Goal: Communication & Community: Answer question/provide support

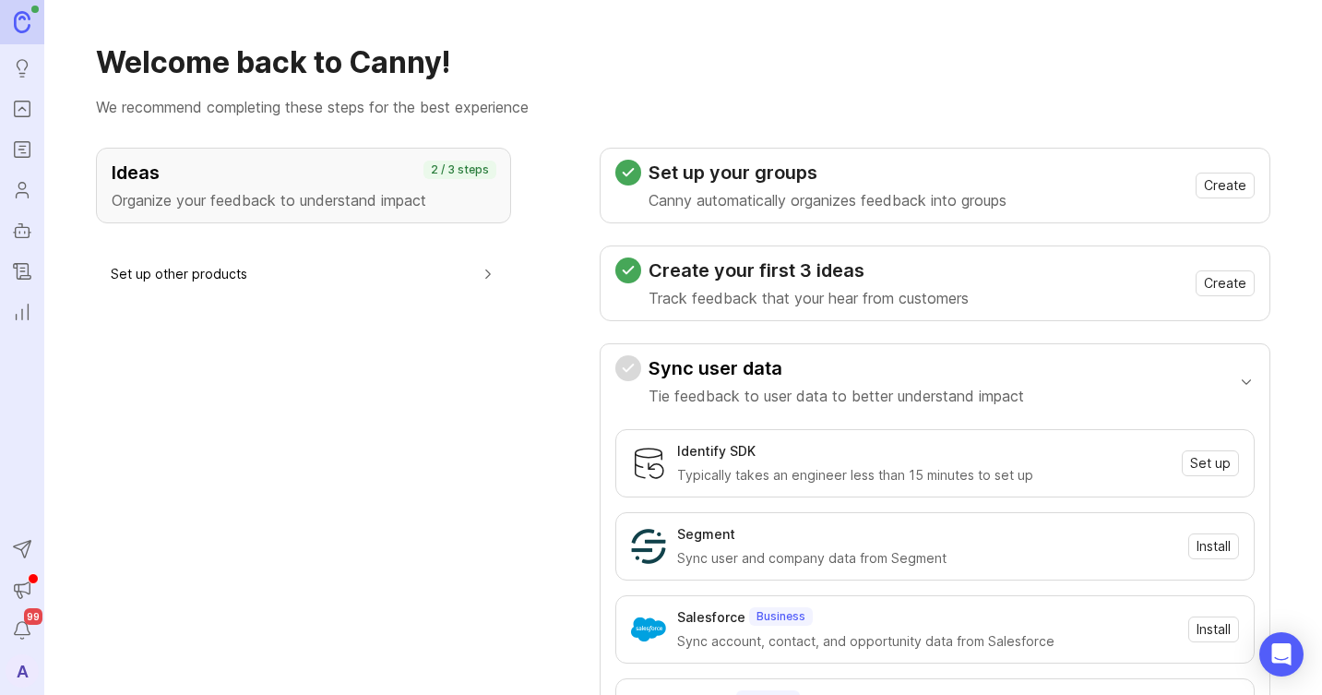
click at [27, 32] on img at bounding box center [22, 21] width 17 height 21
click at [16, 109] on icon "Portal" at bounding box center [22, 109] width 20 height 22
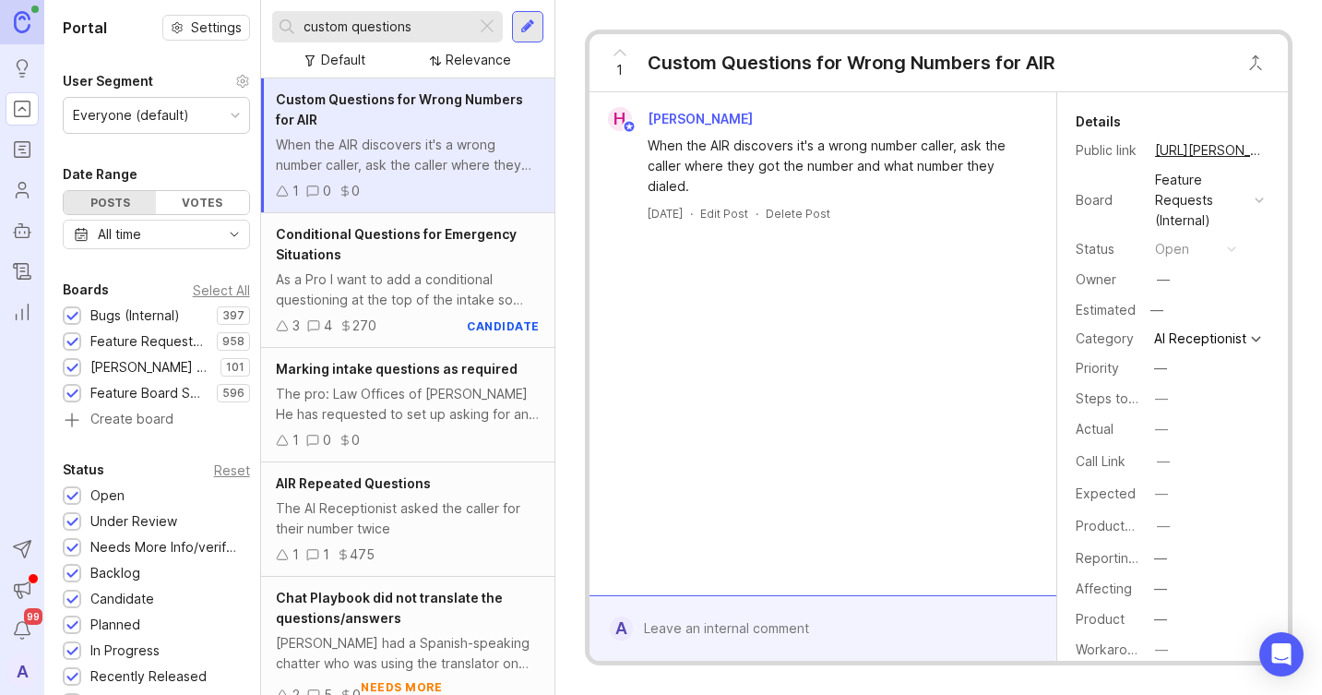
click at [491, 24] on div at bounding box center [487, 27] width 22 height 24
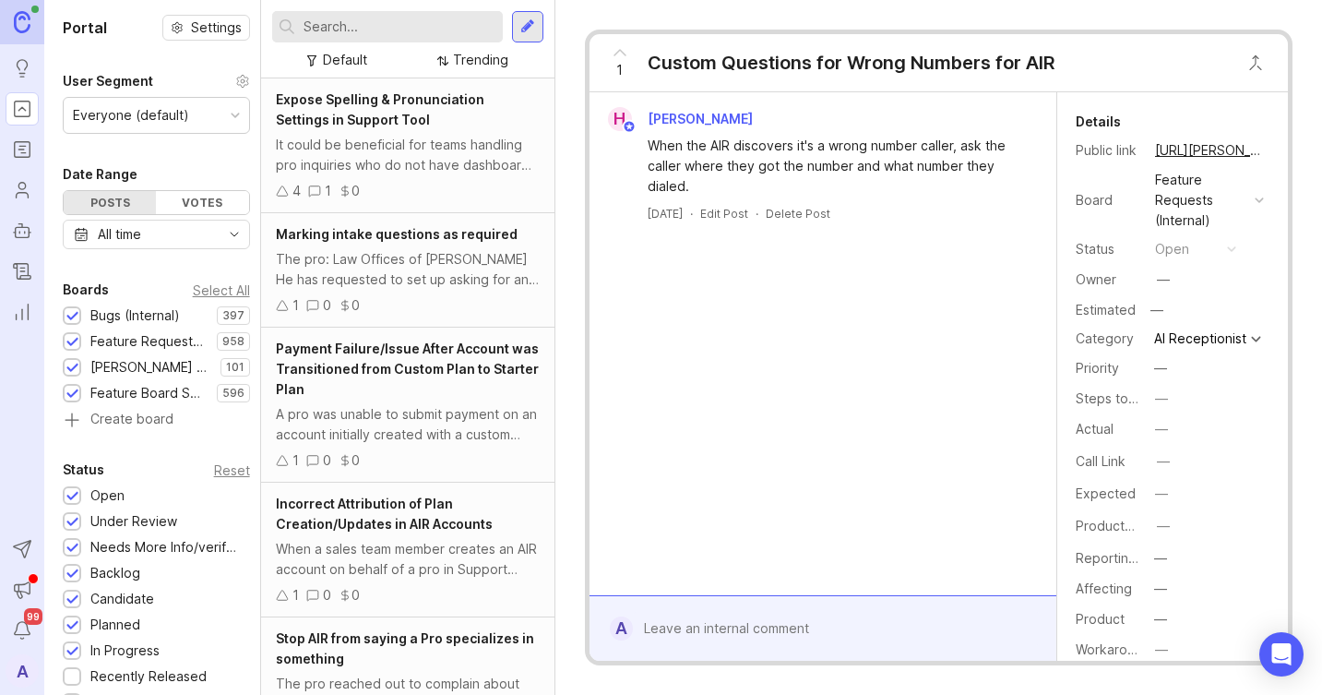
click at [410, 21] on input "text" at bounding box center [400, 27] width 192 height 20
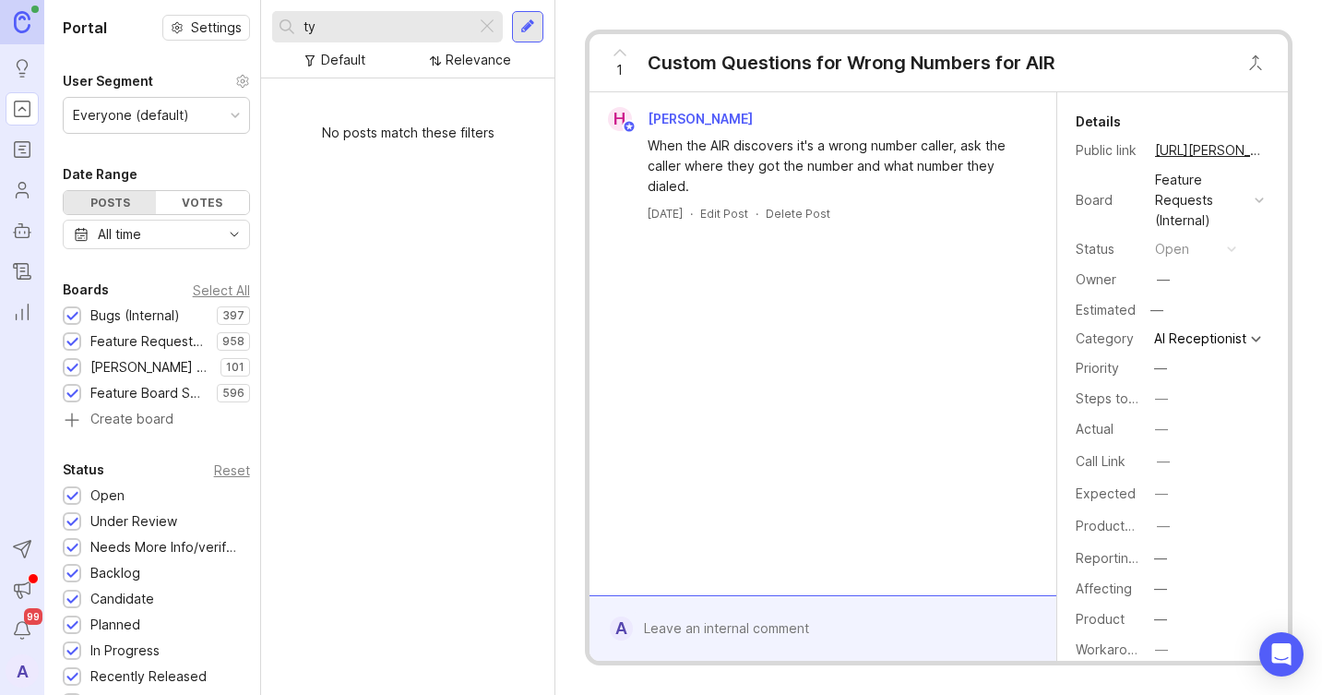
type input "t"
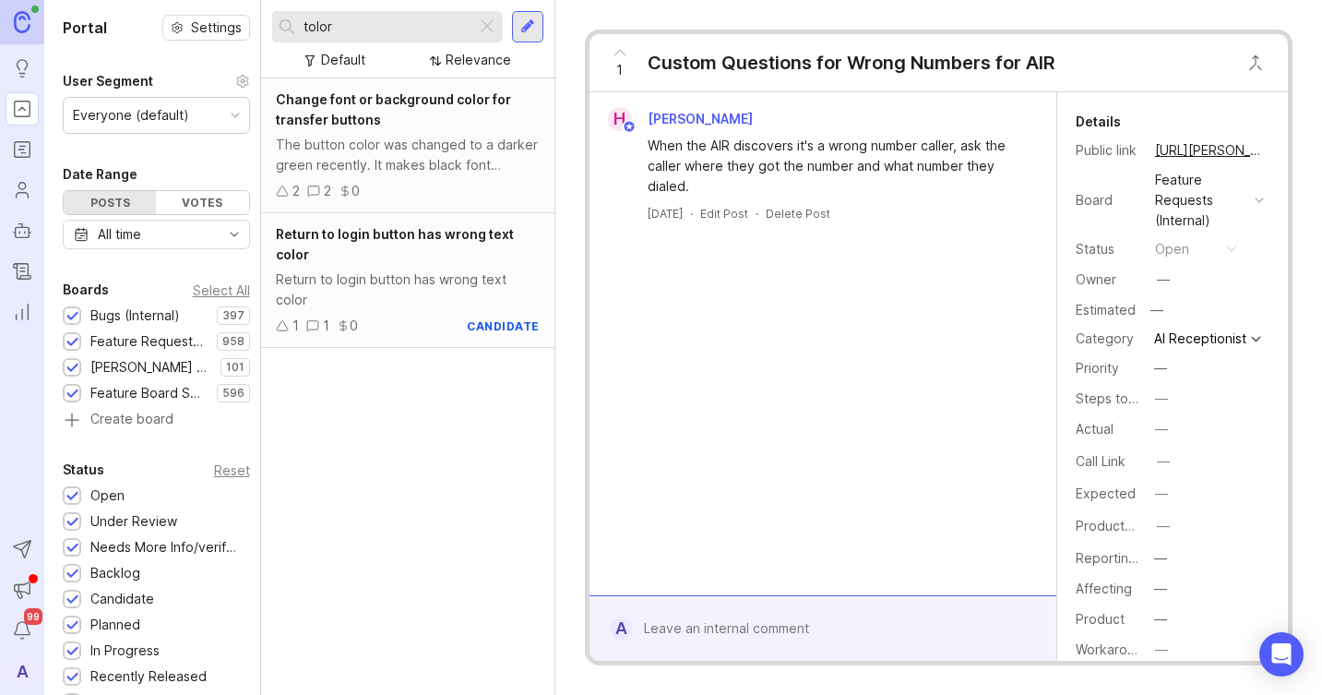
click at [449, 38] on div "tolor" at bounding box center [374, 26] width 204 height 31
type input "t"
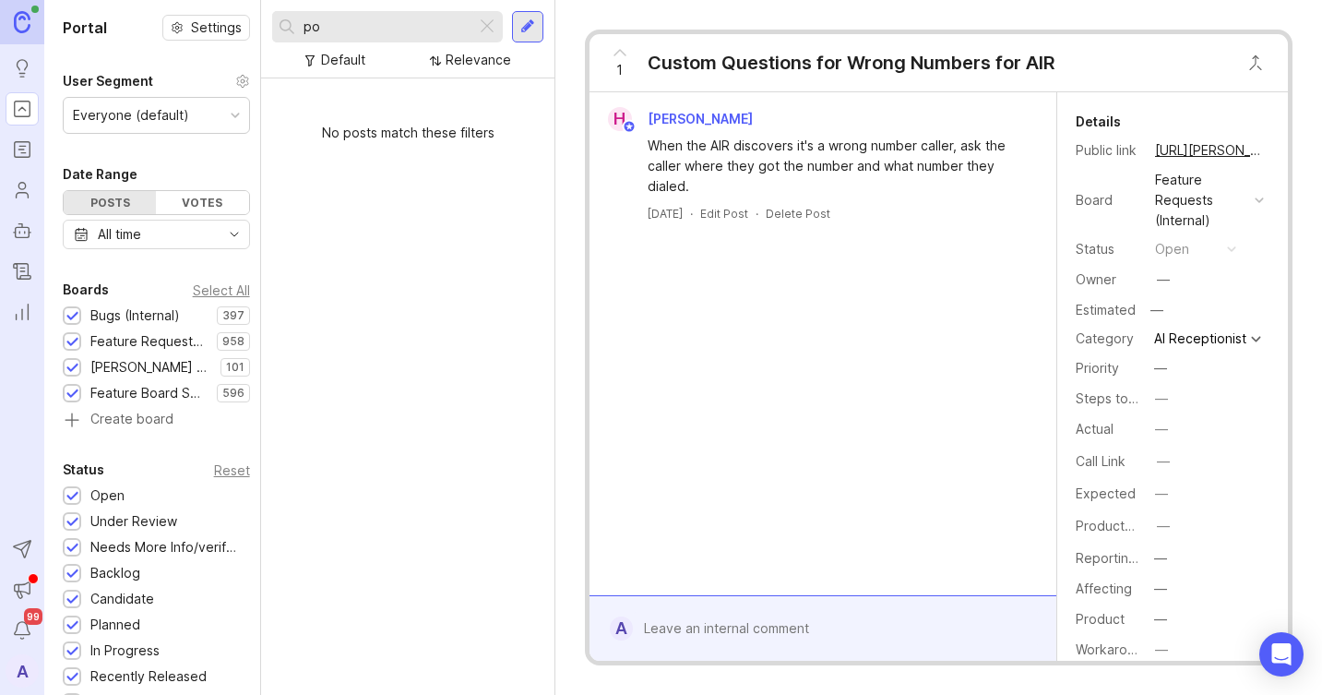
type input "p"
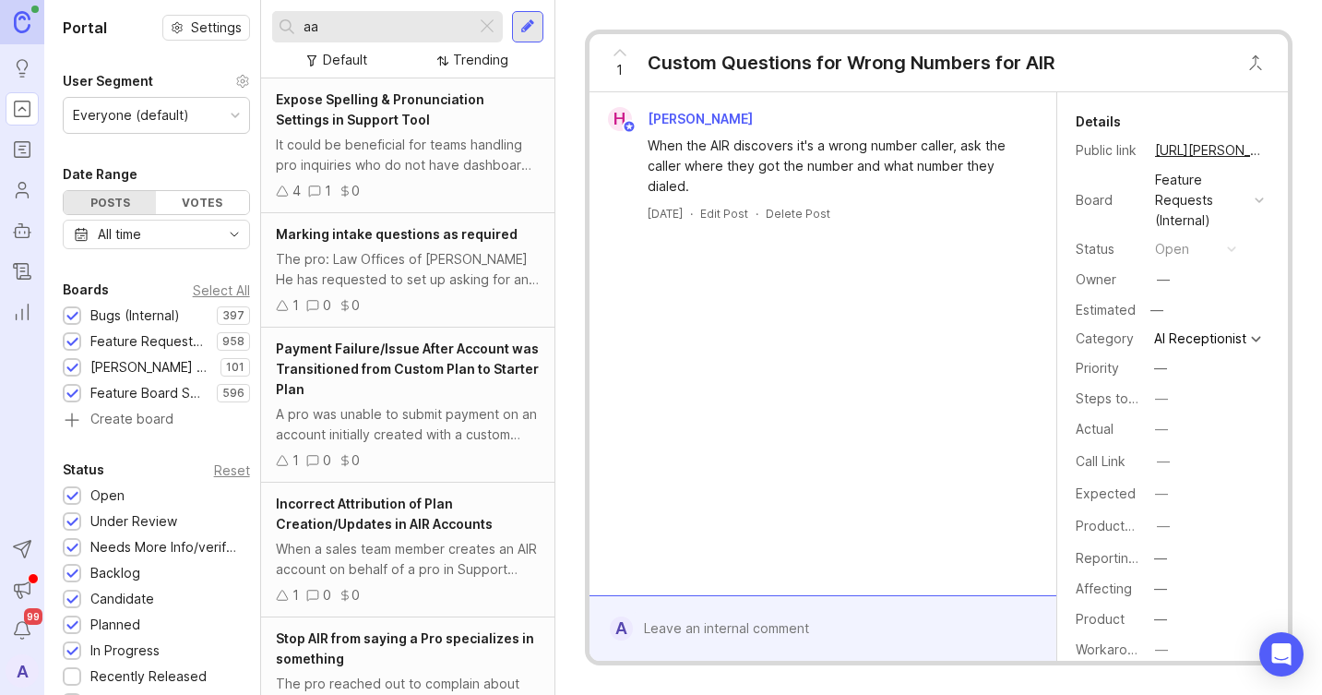
type input "a"
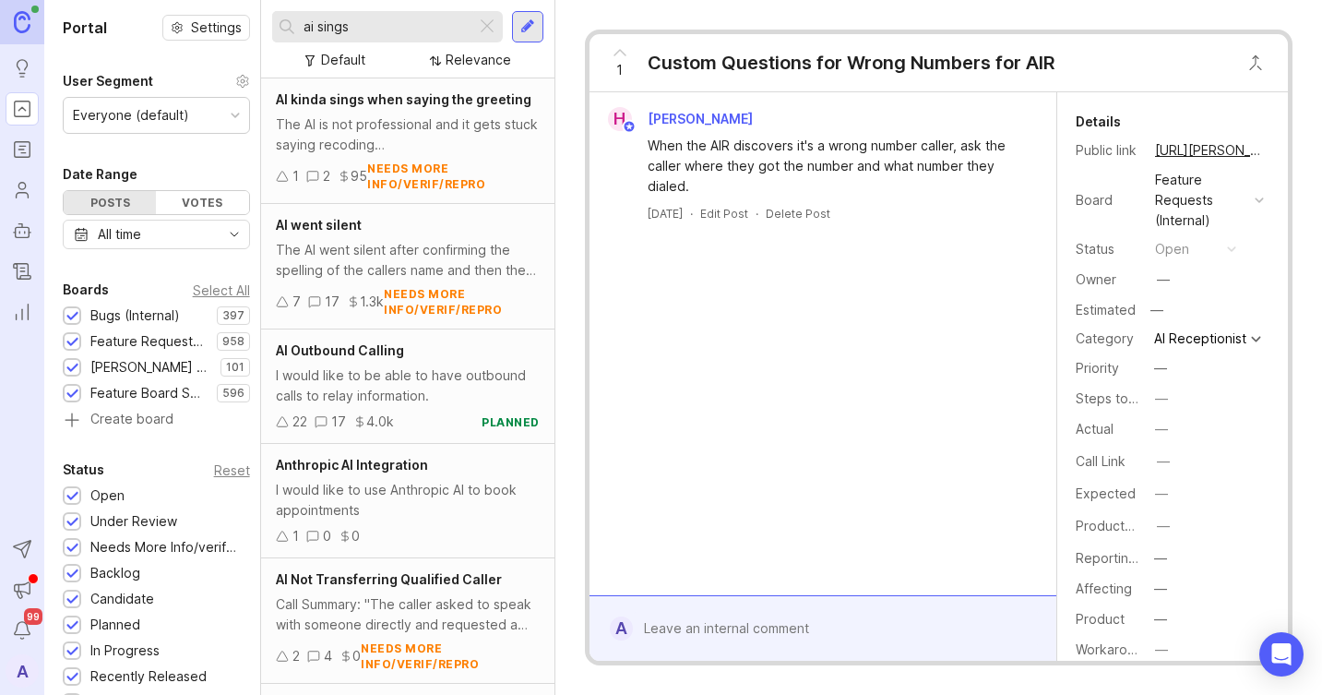
type input "ai sings"
click at [414, 112] on div "AI kinda sings when saying the greeting The AI is not professional and it gets …" at bounding box center [407, 141] width 293 height 126
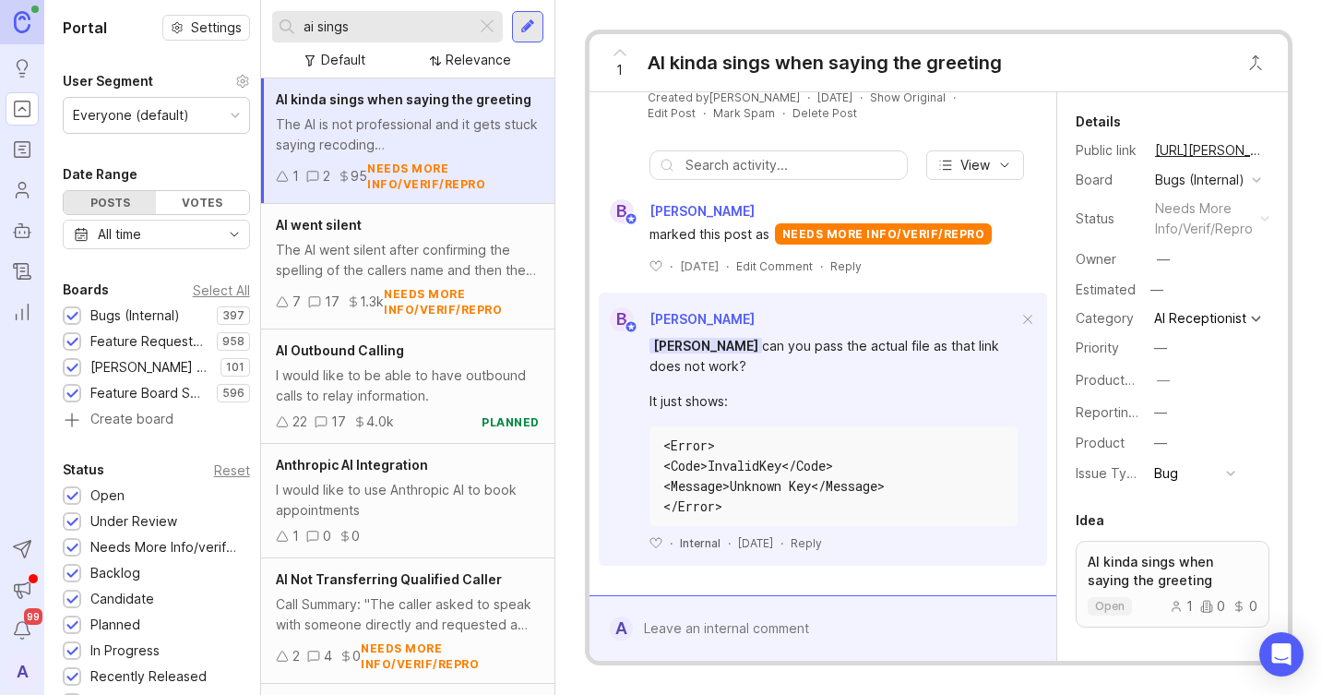
scroll to position [641, 0]
click at [818, 540] on div "Reply" at bounding box center [806, 543] width 31 height 16
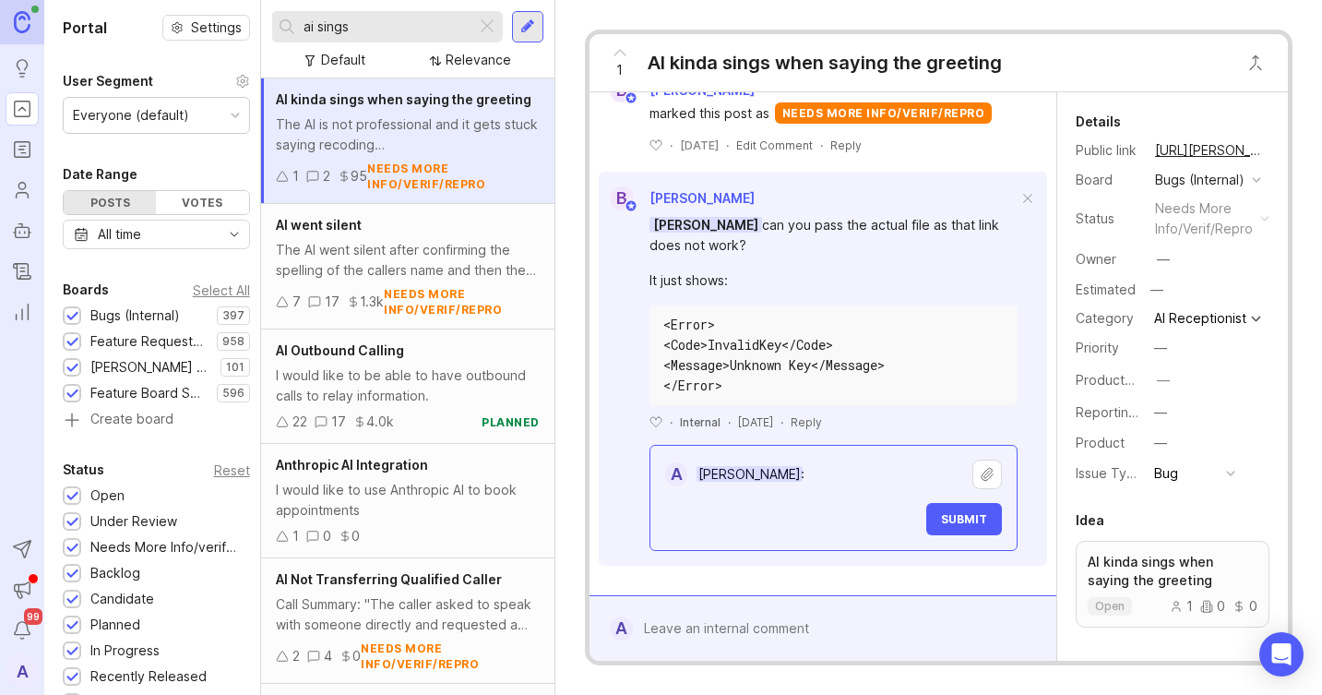
scroll to position [761, 0]
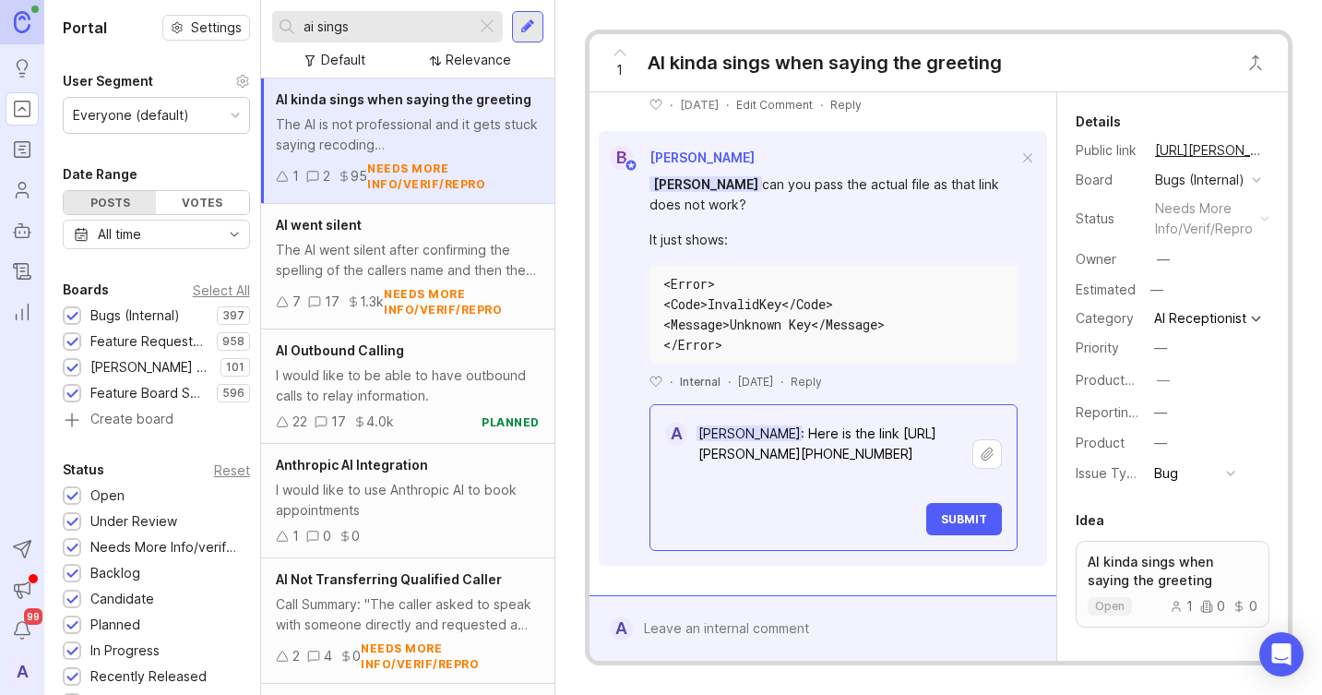
type textarea "Ben Clark: Here is the link https://app.smith.ai/vr/call-detail/21767138"
click at [941, 526] on span "Submit" at bounding box center [964, 519] width 46 height 14
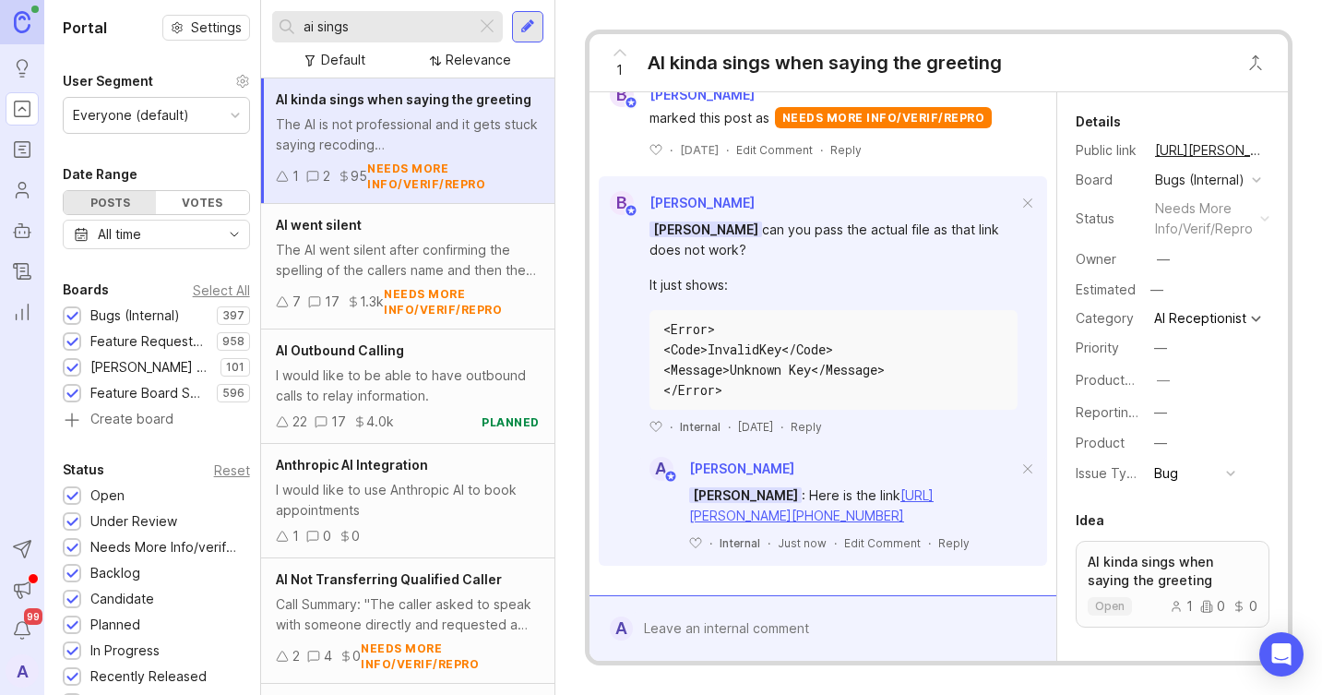
scroll to position [758, 0]
click at [876, 240] on div "Angel Meraz can you pass the actual file as that link does not work?" at bounding box center [834, 240] width 368 height 41
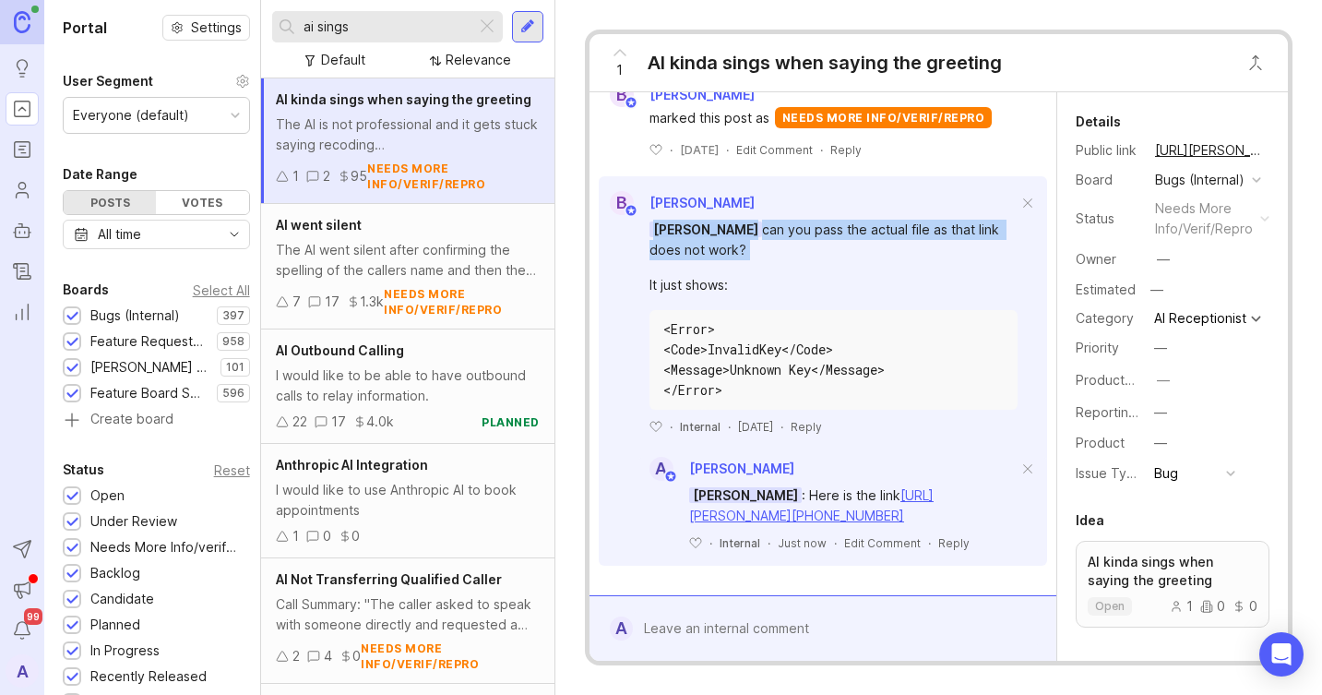
click at [876, 240] on div "Angel Meraz can you pass the actual file as that link does not work?" at bounding box center [834, 240] width 368 height 41
click at [887, 236] on div "Angel Meraz can you pass the actual file as that link does not work?" at bounding box center [834, 240] width 368 height 41
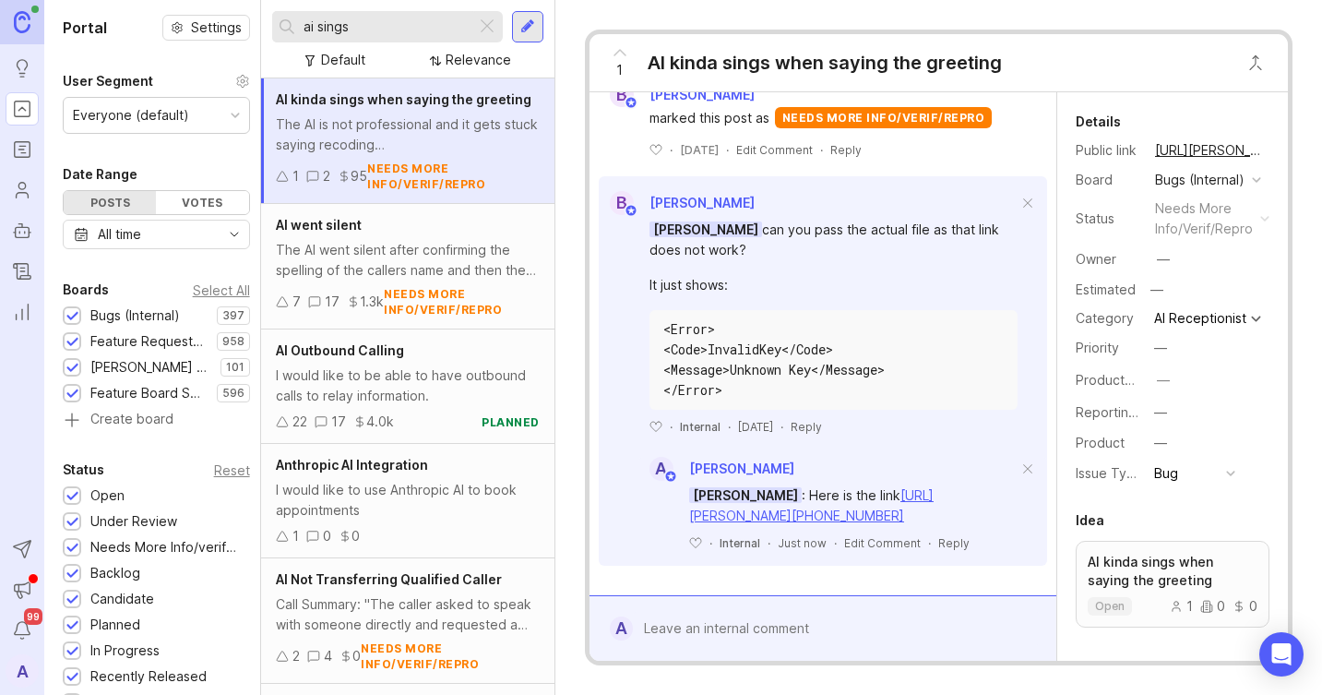
scroll to position [577, 0]
click at [420, 27] on input "ai sings" at bounding box center [386, 27] width 165 height 20
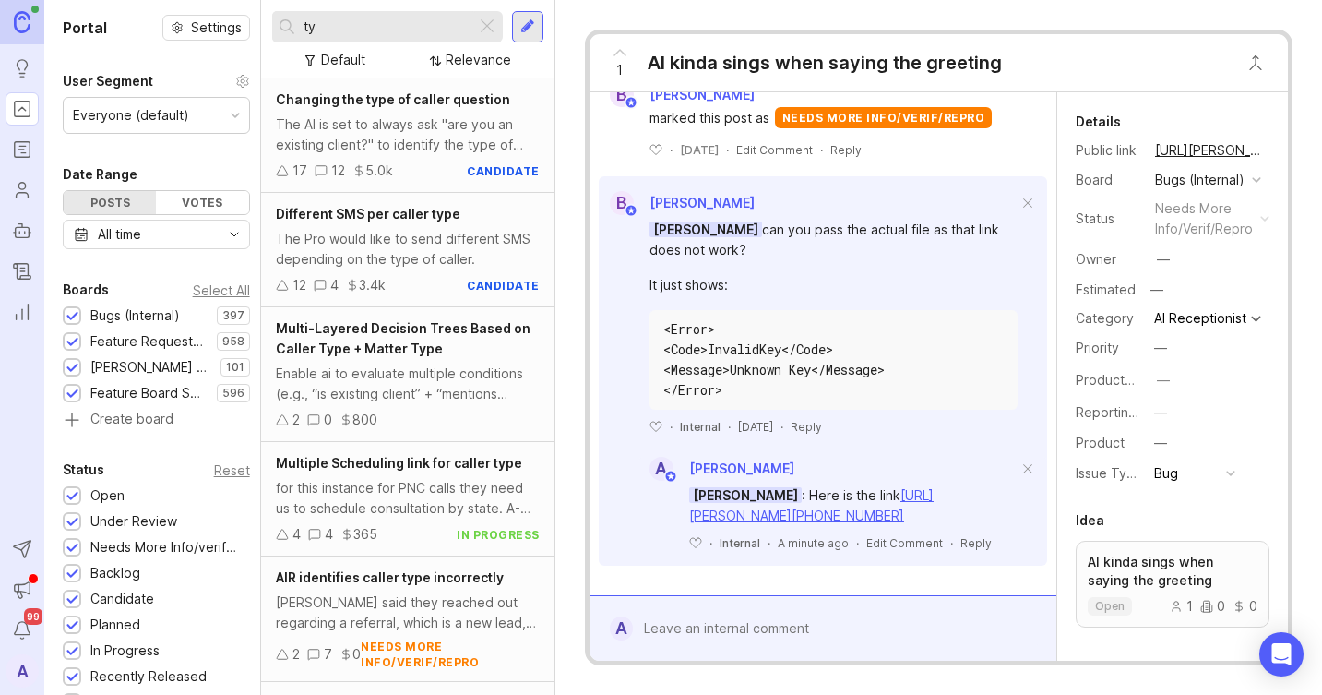
type input "t"
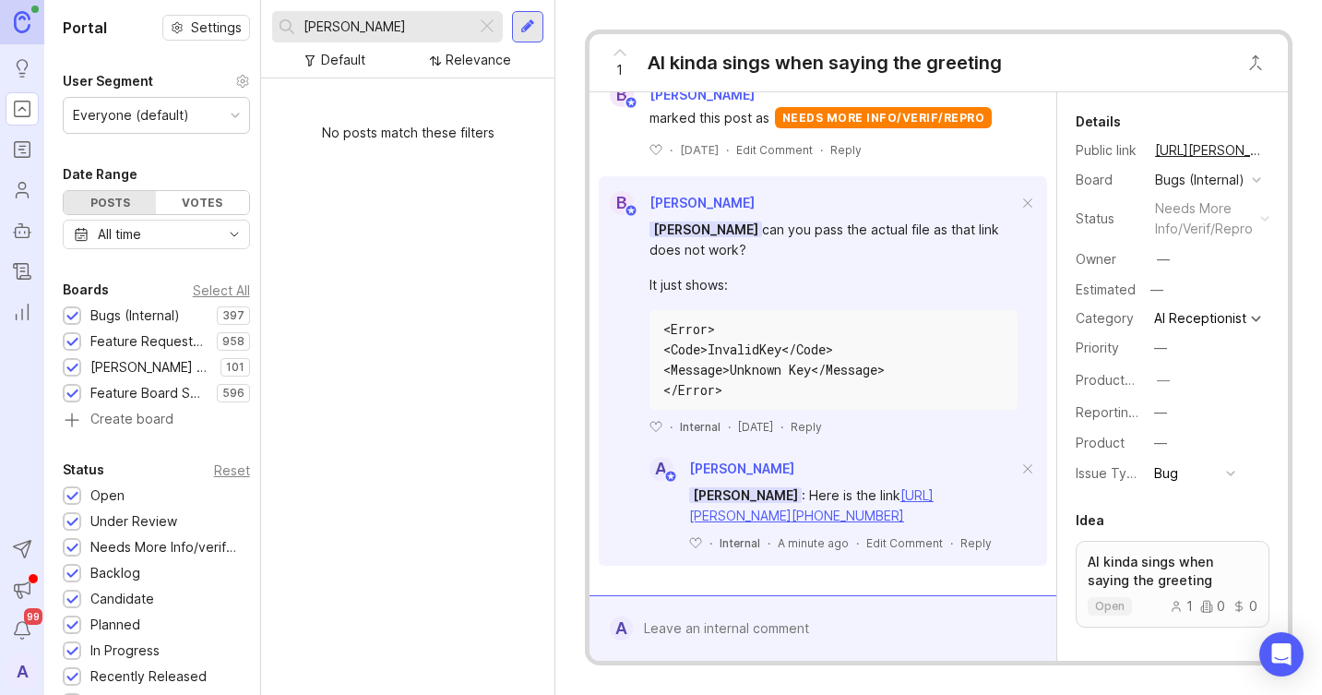
type input "T"
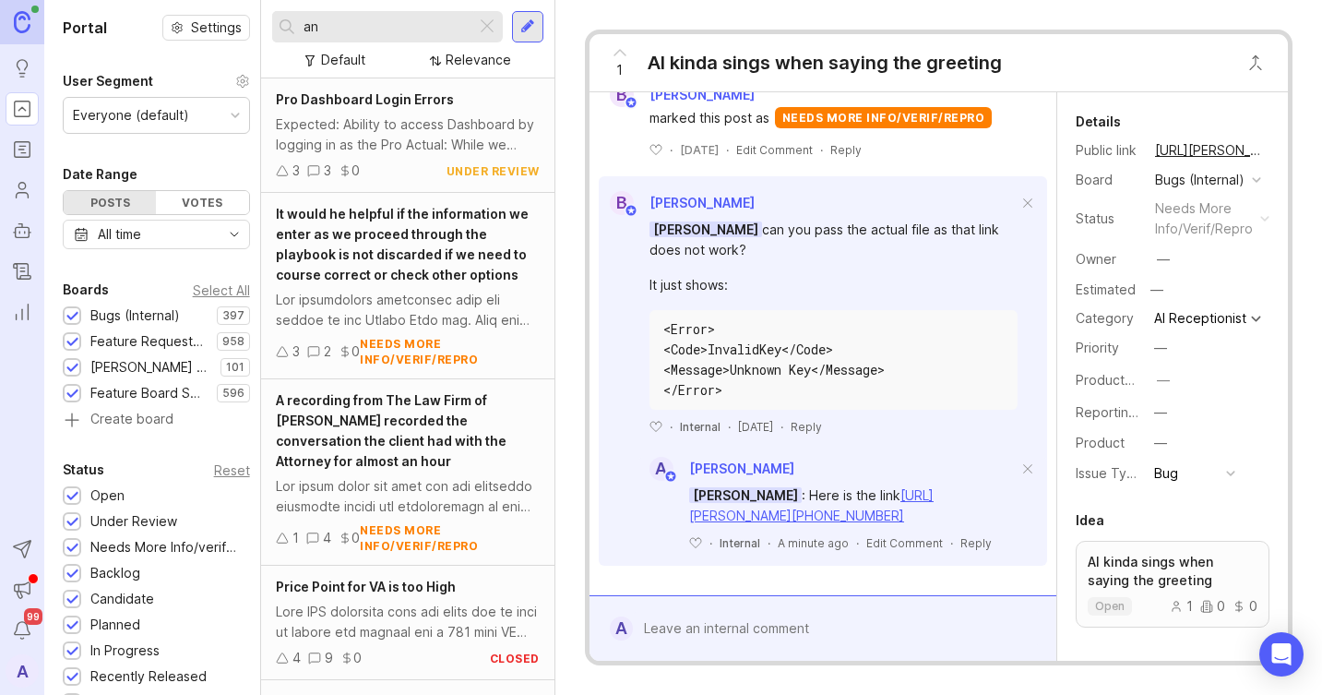
type input "a"
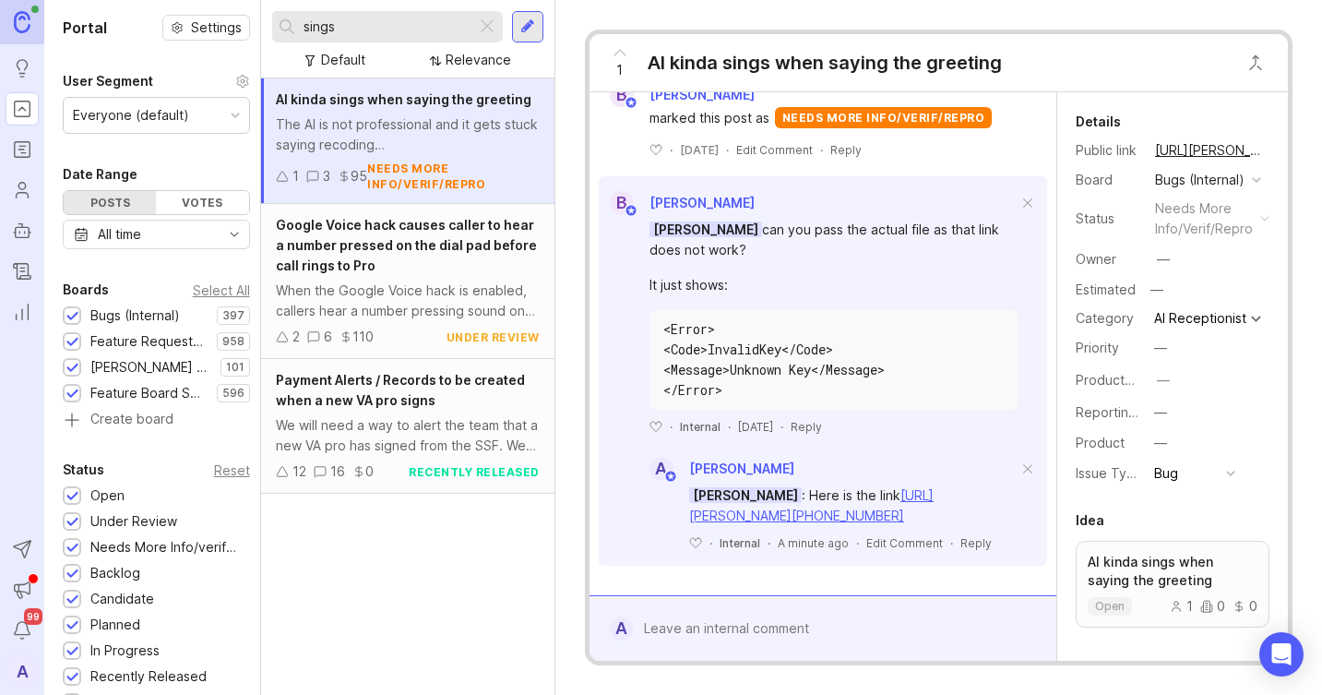
type input "sings"
click at [455, 148] on div "The AI is not professional and it gets stuck saying recoding Liiiiiiiiinnnnnnnn…" at bounding box center [408, 134] width 264 height 41
click at [385, 120] on div "The AI is not professional and it gets stuck saying recoding Liiiiiiiiinnnnnnnn…" at bounding box center [408, 134] width 264 height 41
click at [407, 99] on span "AI kinda sings when saying the greeting" at bounding box center [404, 99] width 256 height 16
click at [456, 150] on div "The AI is not professional and it gets stuck saying recoding Liiiiiiiiinnnnnnnn…" at bounding box center [408, 134] width 264 height 41
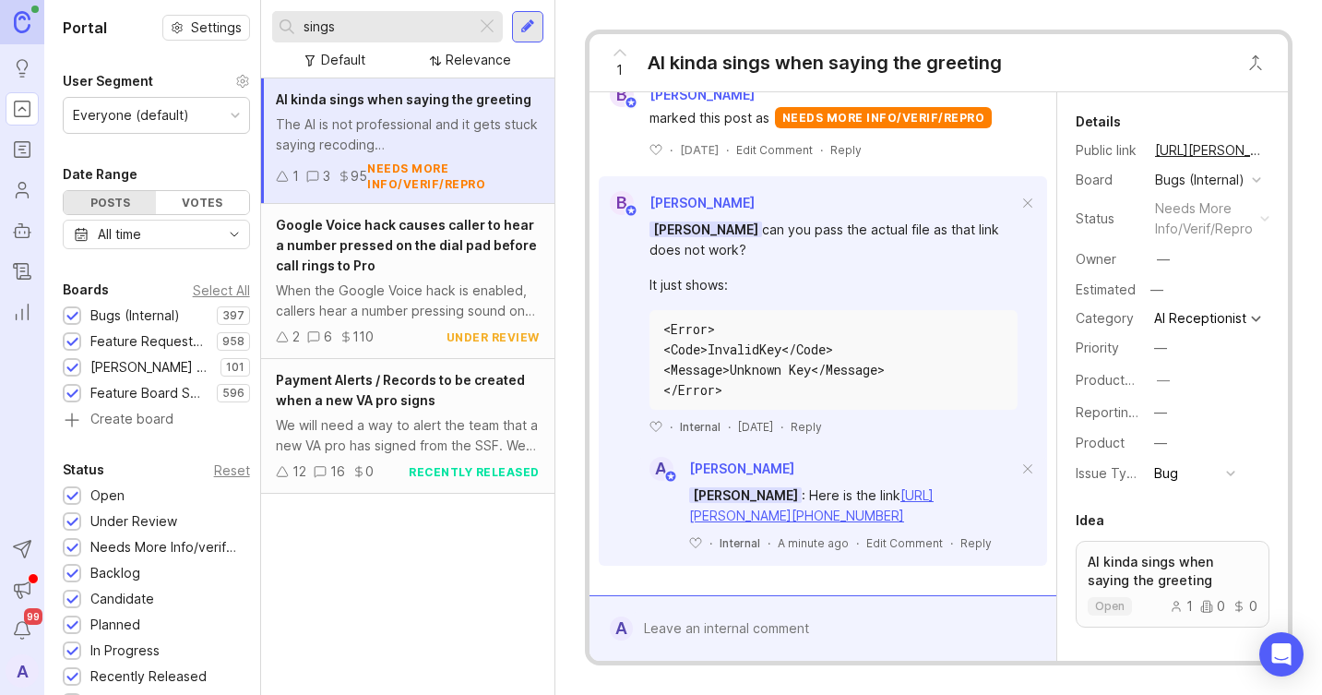
scroll to position [758, 0]
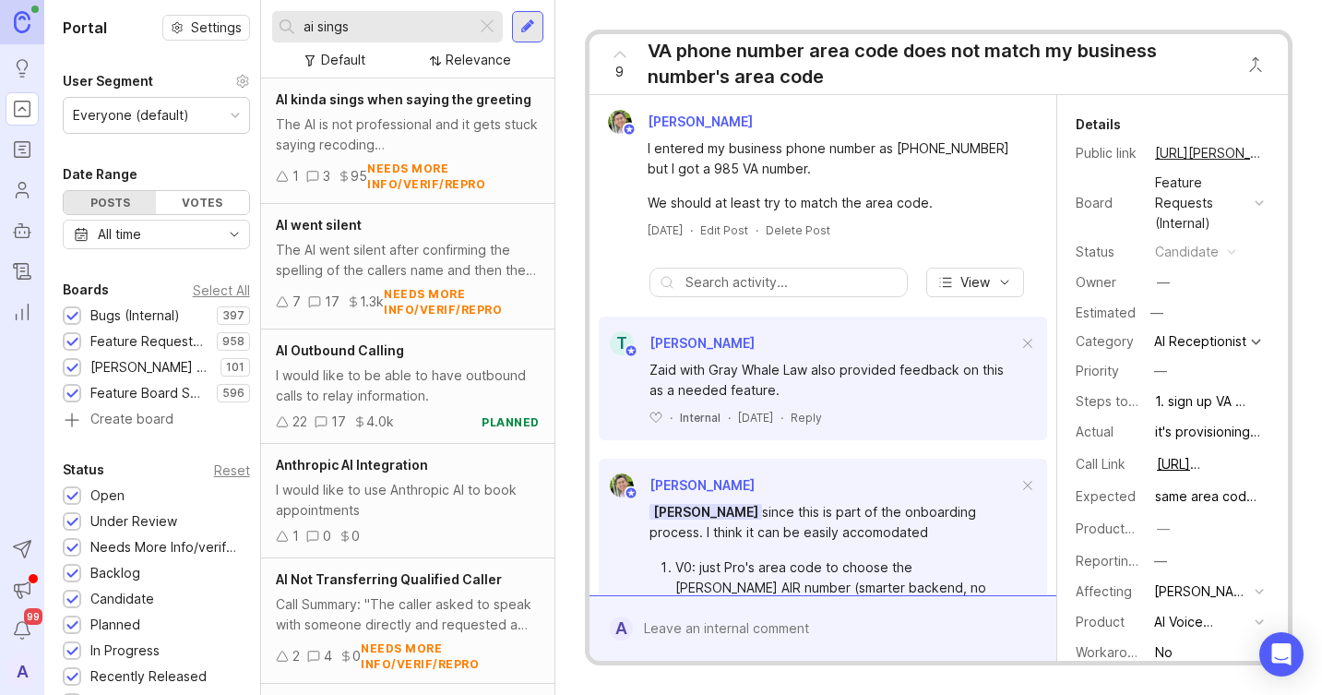
click at [488, 20] on div at bounding box center [487, 27] width 22 height 24
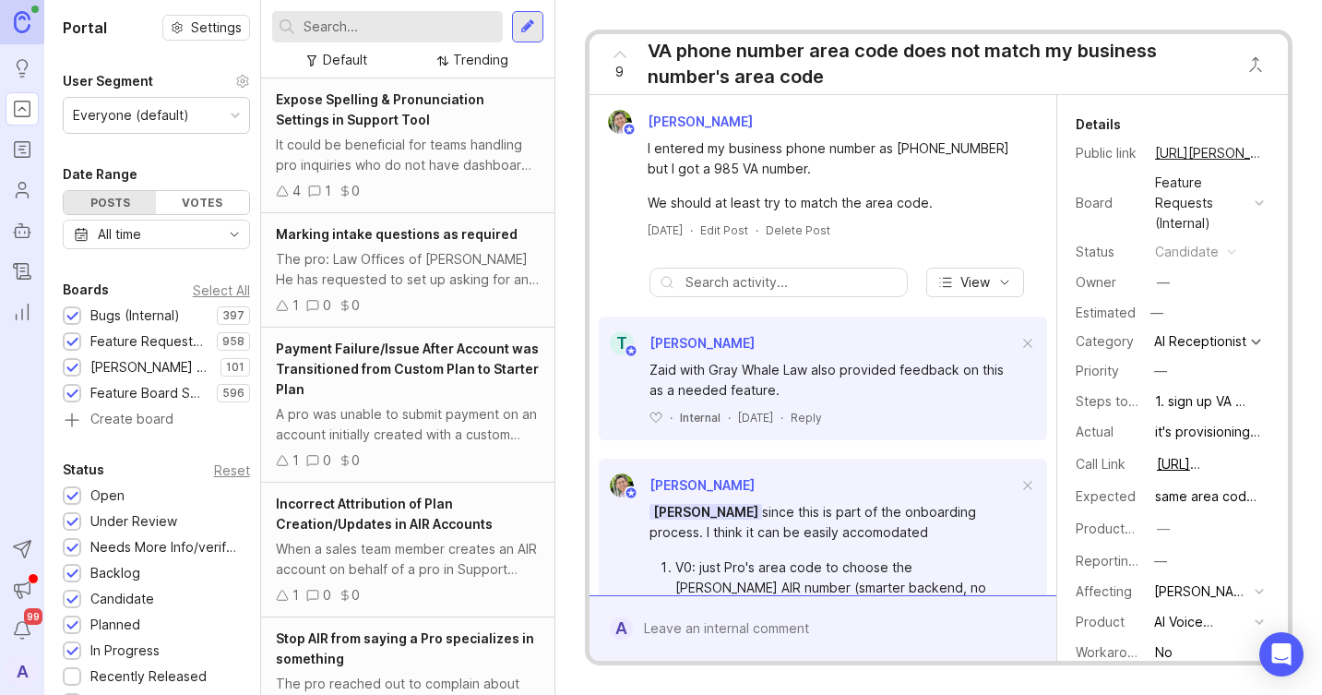
click at [423, 21] on input "text" at bounding box center [400, 27] width 192 height 20
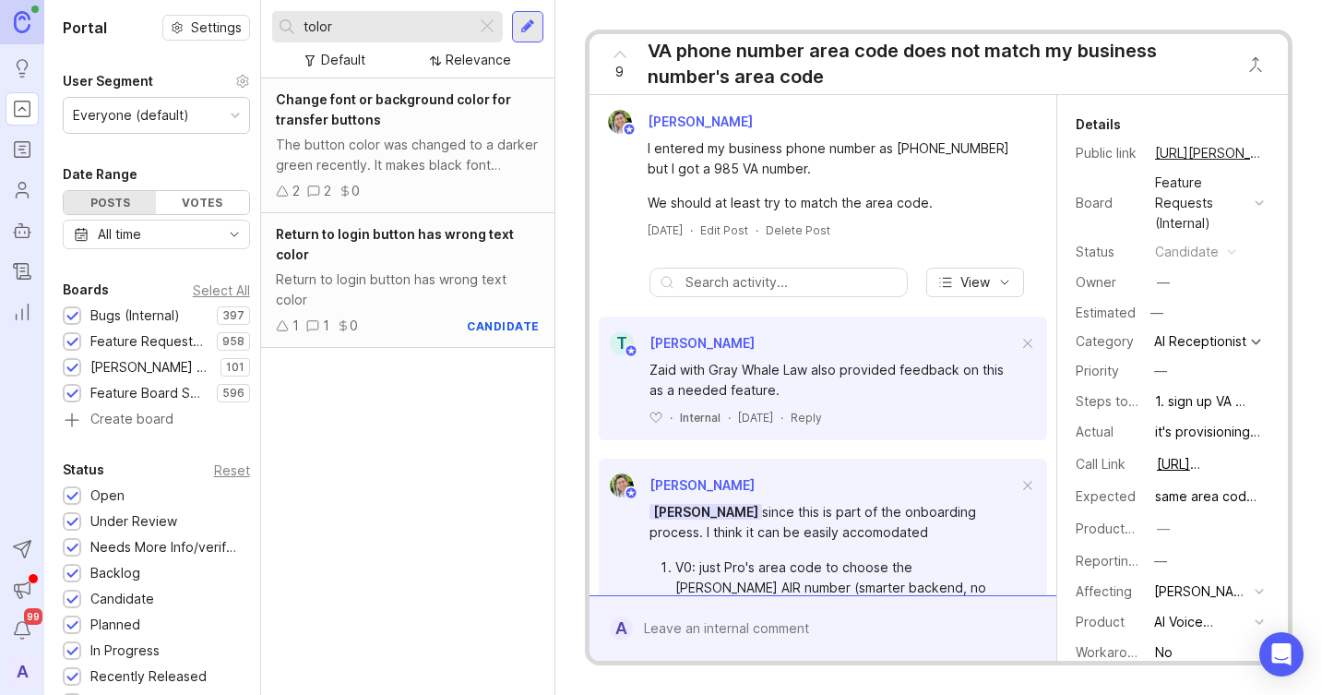
click at [419, 18] on input "tolor" at bounding box center [386, 27] width 165 height 20
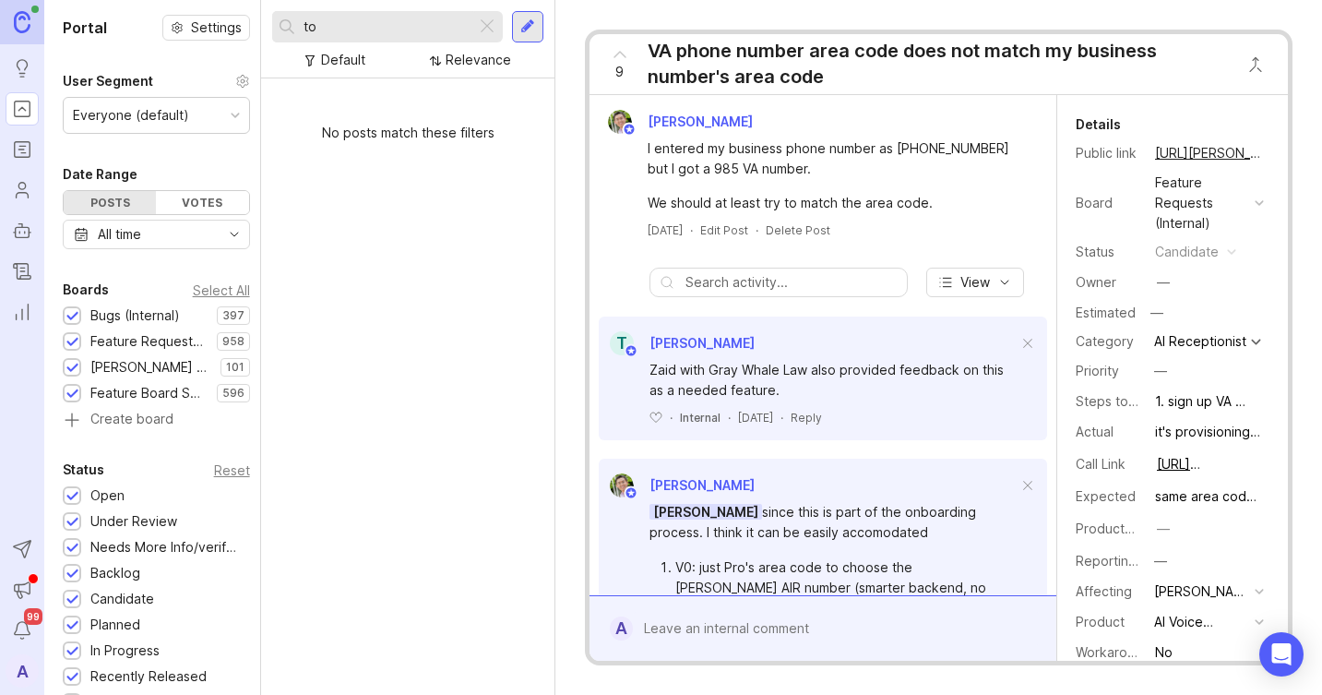
type input "t"
type input "potomac"
click at [493, 18] on div at bounding box center [487, 27] width 22 height 24
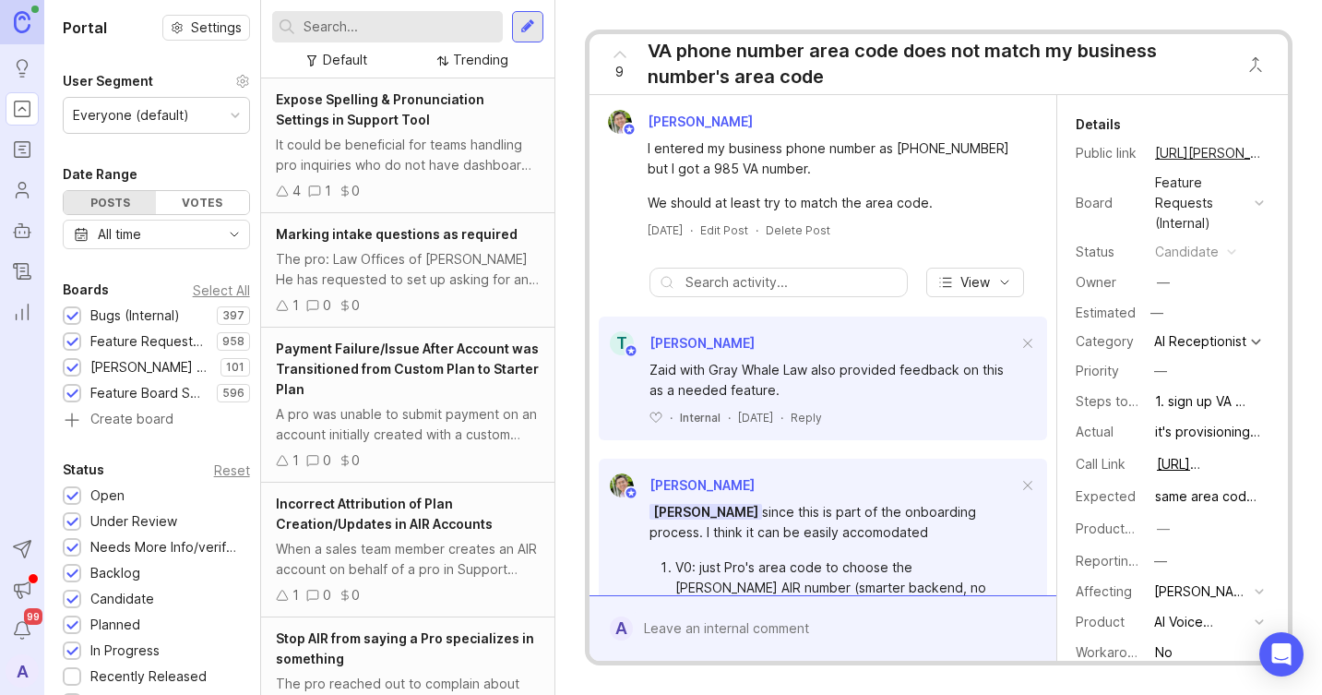
click at [14, 14] on img at bounding box center [22, 21] width 17 height 21
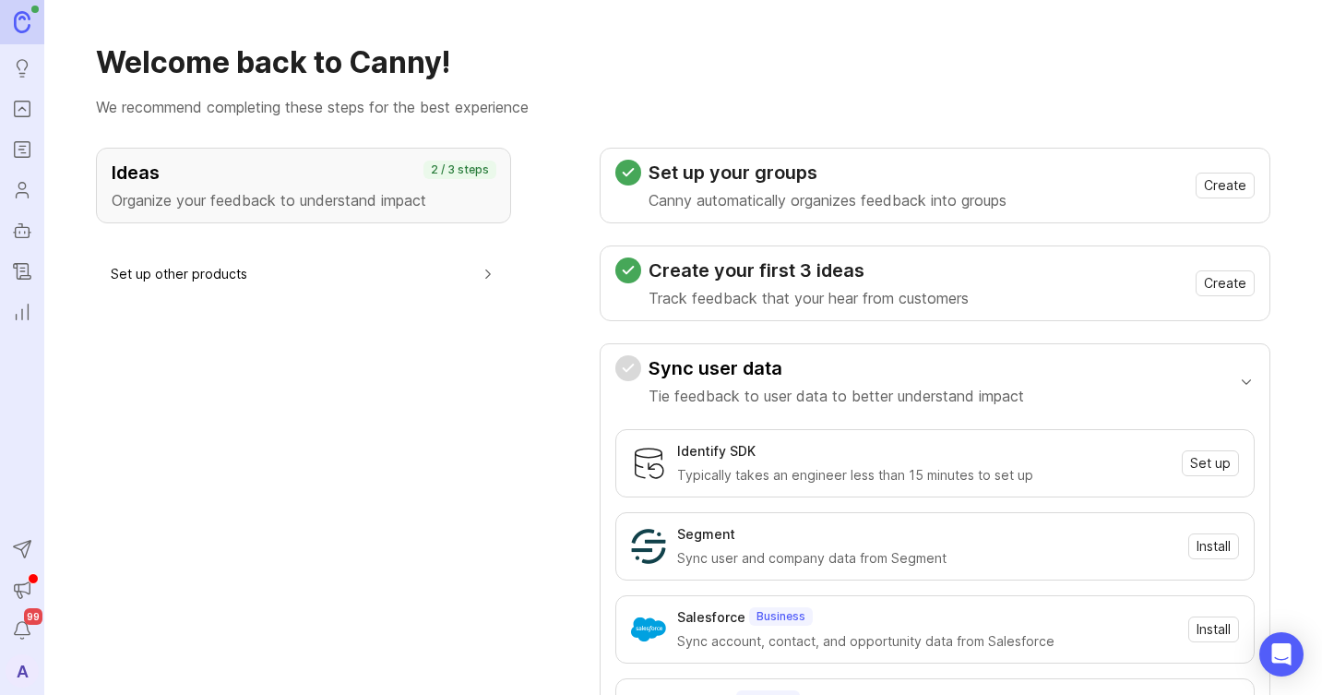
click at [20, 138] on icon "Roadmaps" at bounding box center [22, 149] width 20 height 22
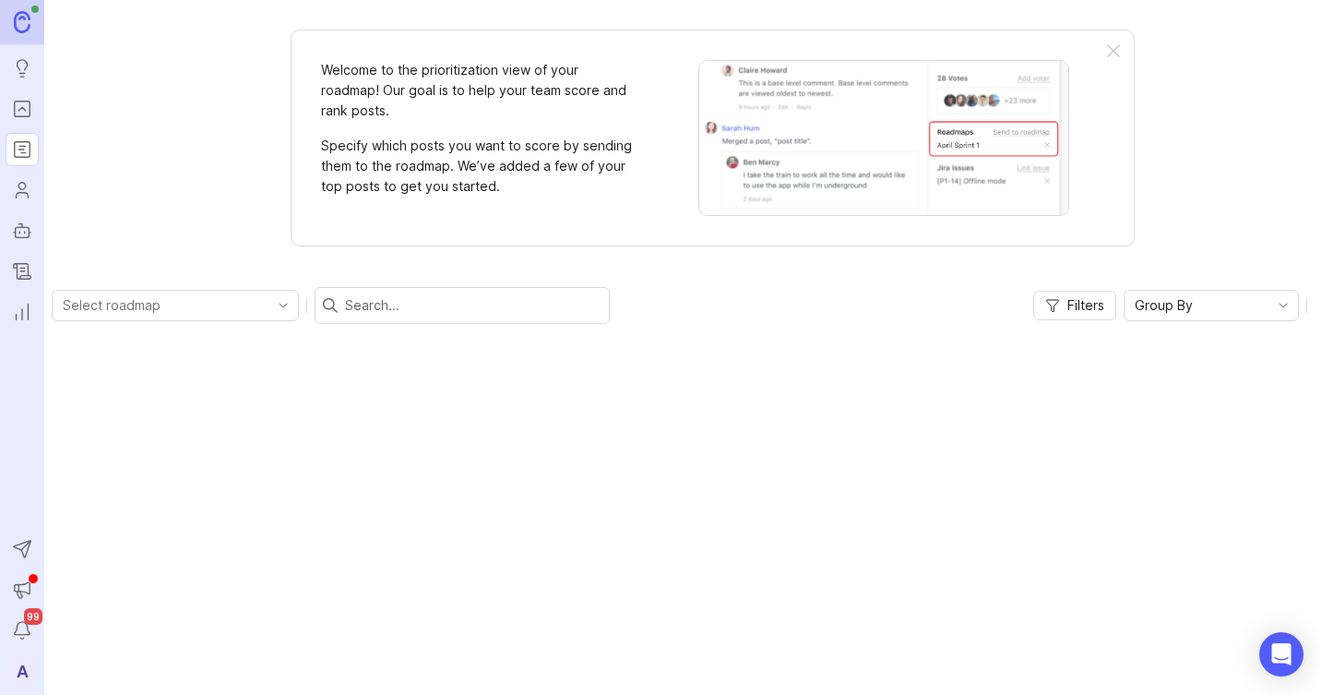
click at [30, 98] on icon "Portal" at bounding box center [22, 109] width 20 height 22
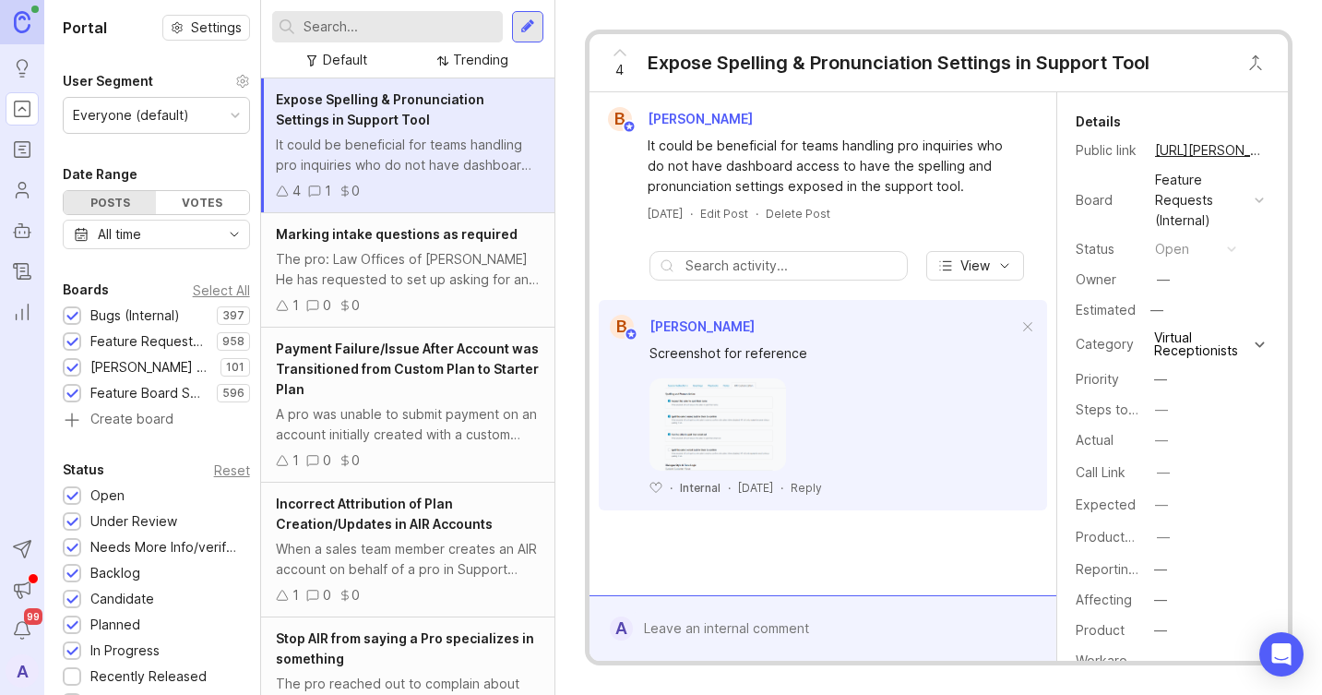
click at [34, 193] on link "Users" at bounding box center [22, 189] width 33 height 33
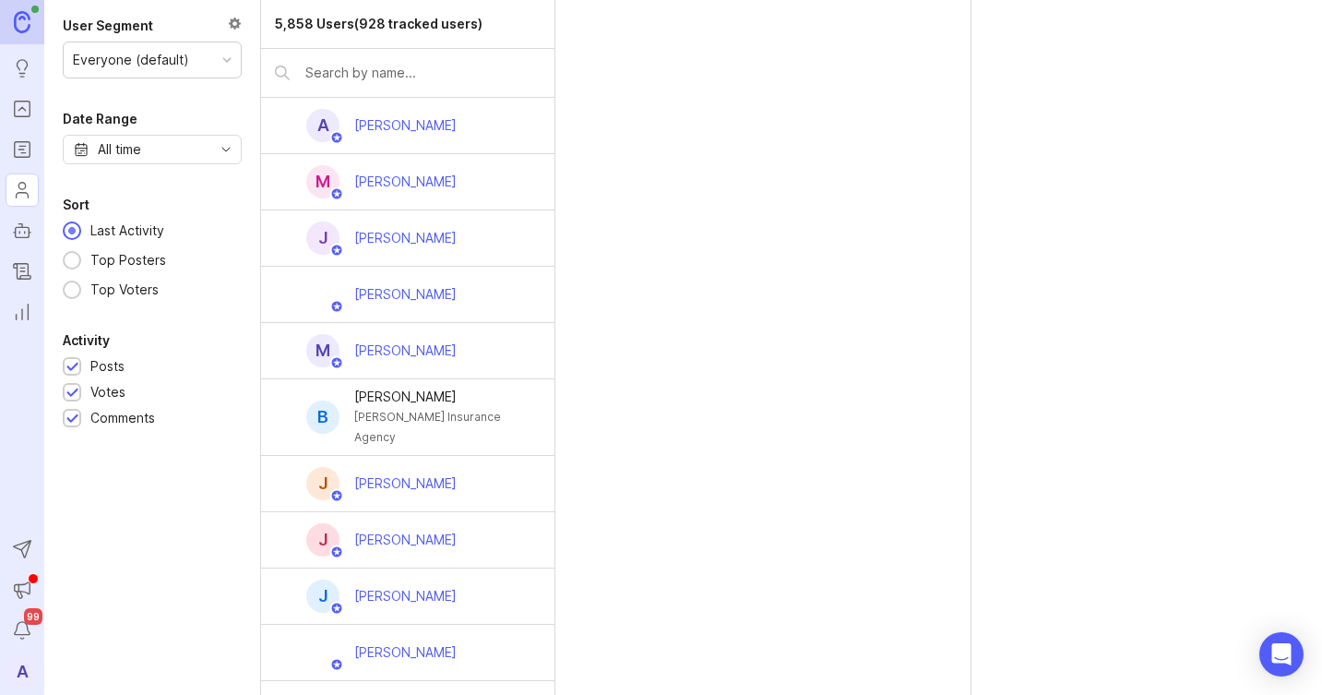
click at [33, 161] on link "Roadmaps" at bounding box center [22, 149] width 33 height 33
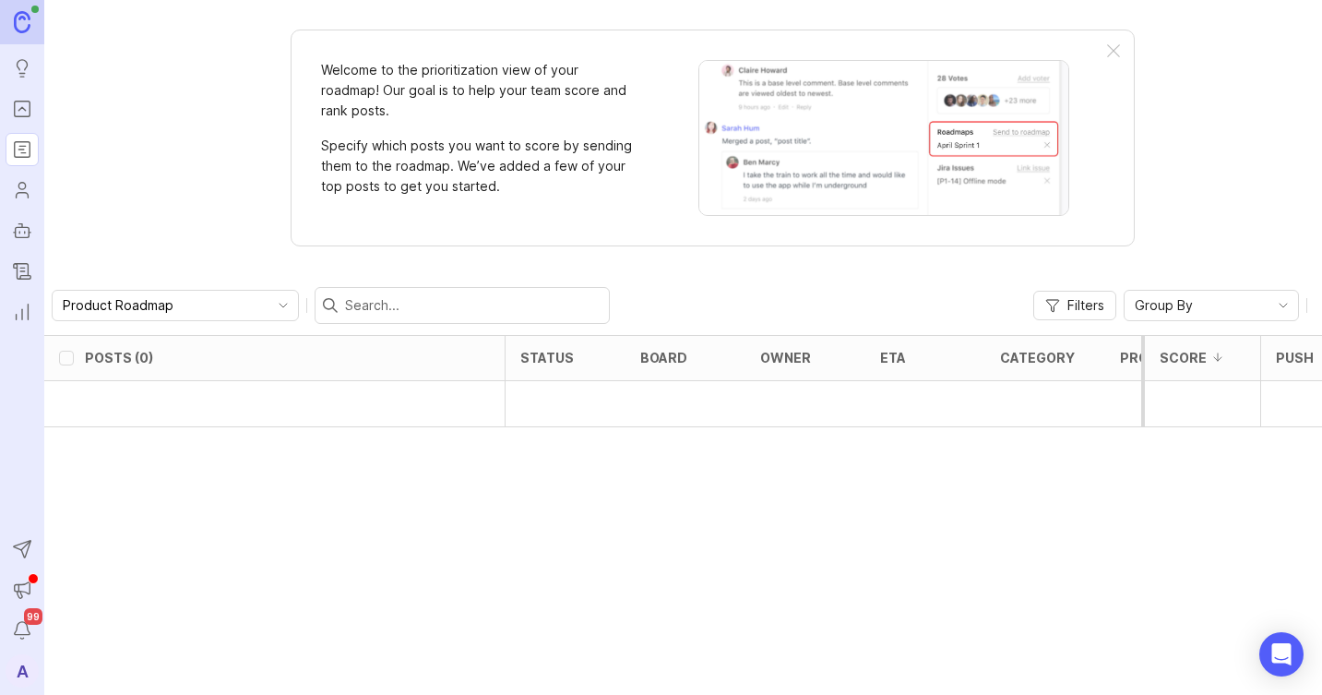
checkbox input "false"
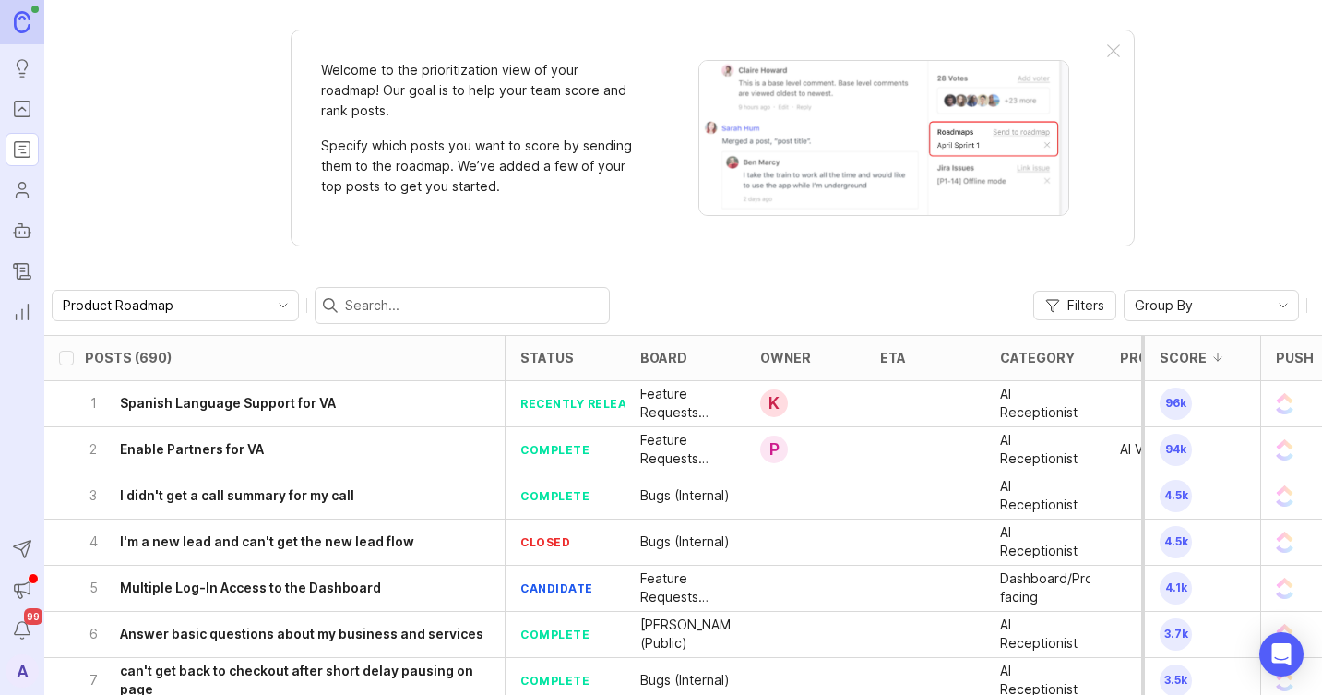
click at [16, 244] on link "Autopilot" at bounding box center [22, 230] width 33 height 33
click at [29, 278] on icon "Changelog" at bounding box center [22, 272] width 17 height 16
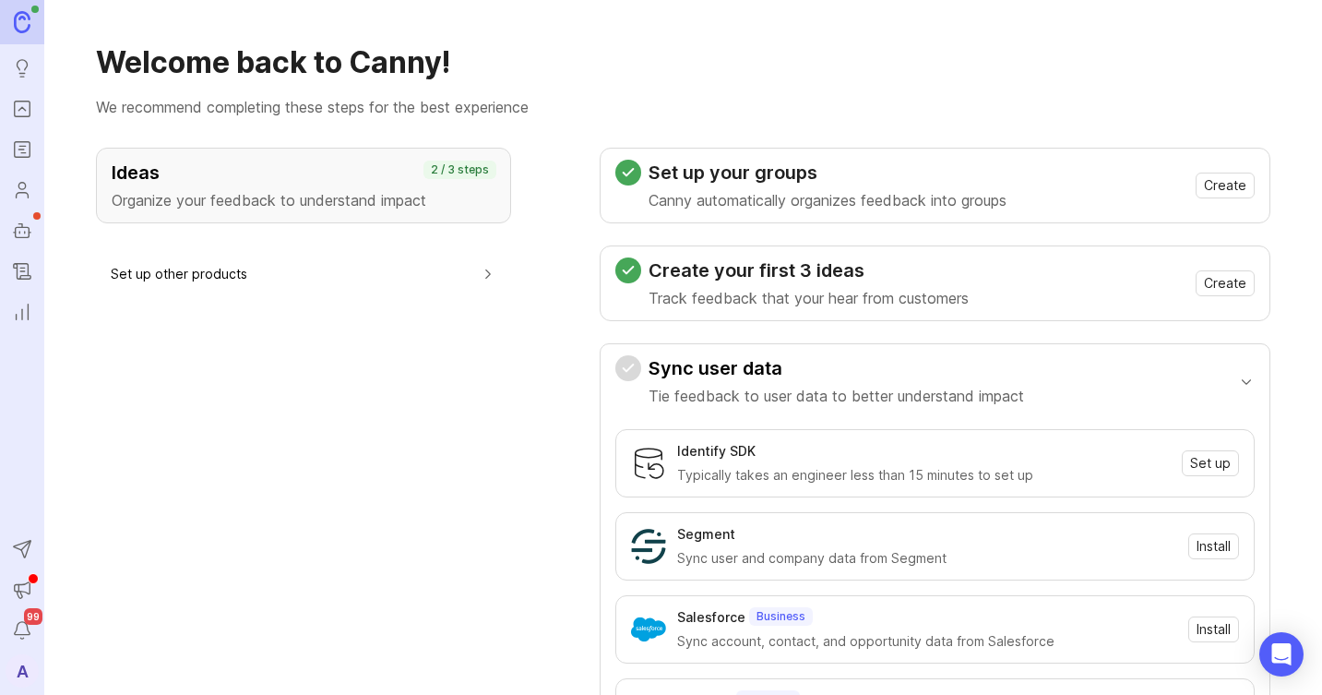
click at [30, 24] on link at bounding box center [22, 22] width 44 height 44
click at [21, 88] on ul "Ideas Portal Roadmaps Users Autopilot Changelog Reporting" at bounding box center [22, 164] width 44 height 329
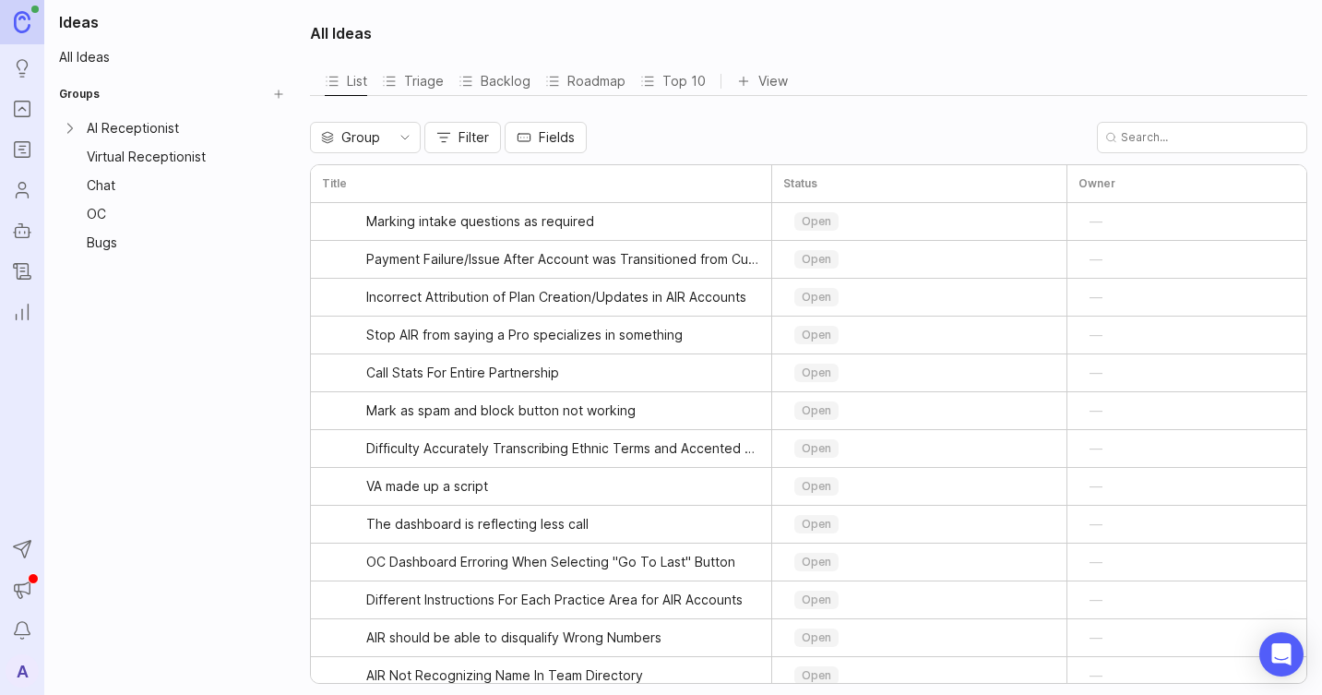
click at [114, 123] on div "AI Receptionist" at bounding box center [176, 128] width 178 height 20
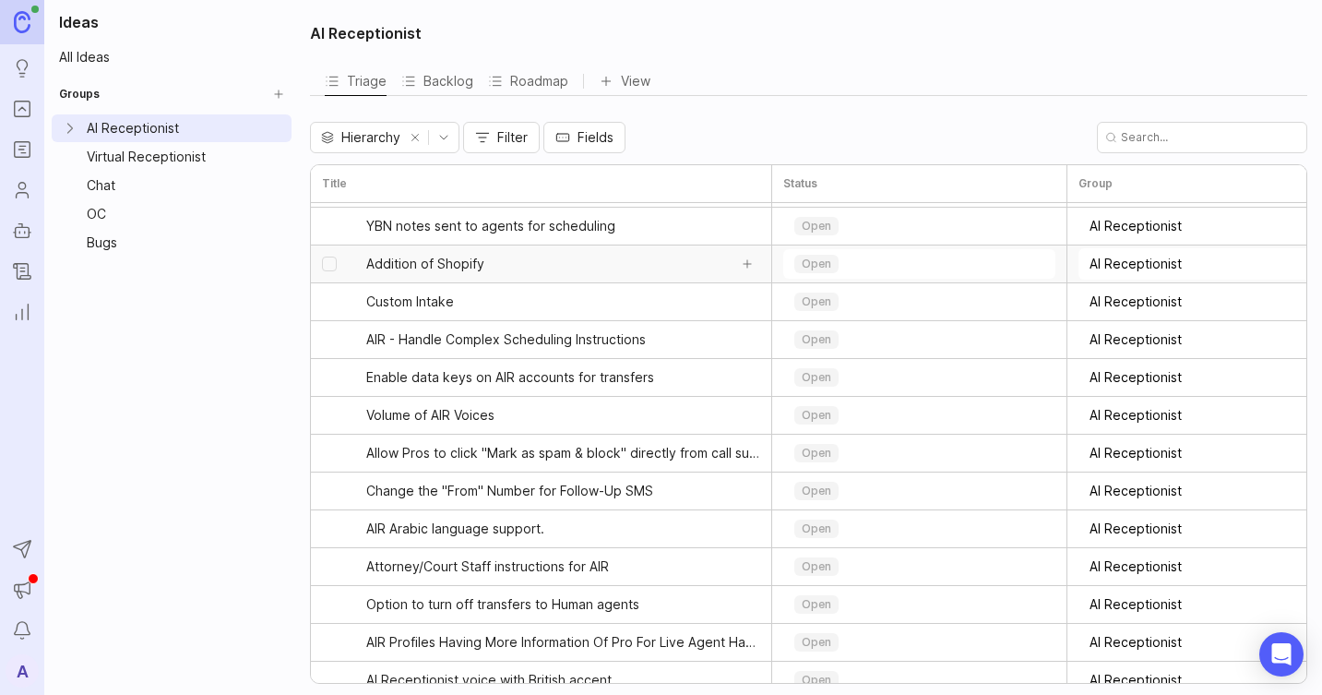
scroll to position [261, 0]
click at [16, 85] on ul "Ideas Portal Roadmaps Users Autopilot Changelog Reporting" at bounding box center [22, 164] width 44 height 329
click at [22, 74] on icon "Ideas" at bounding box center [22, 68] width 20 height 22
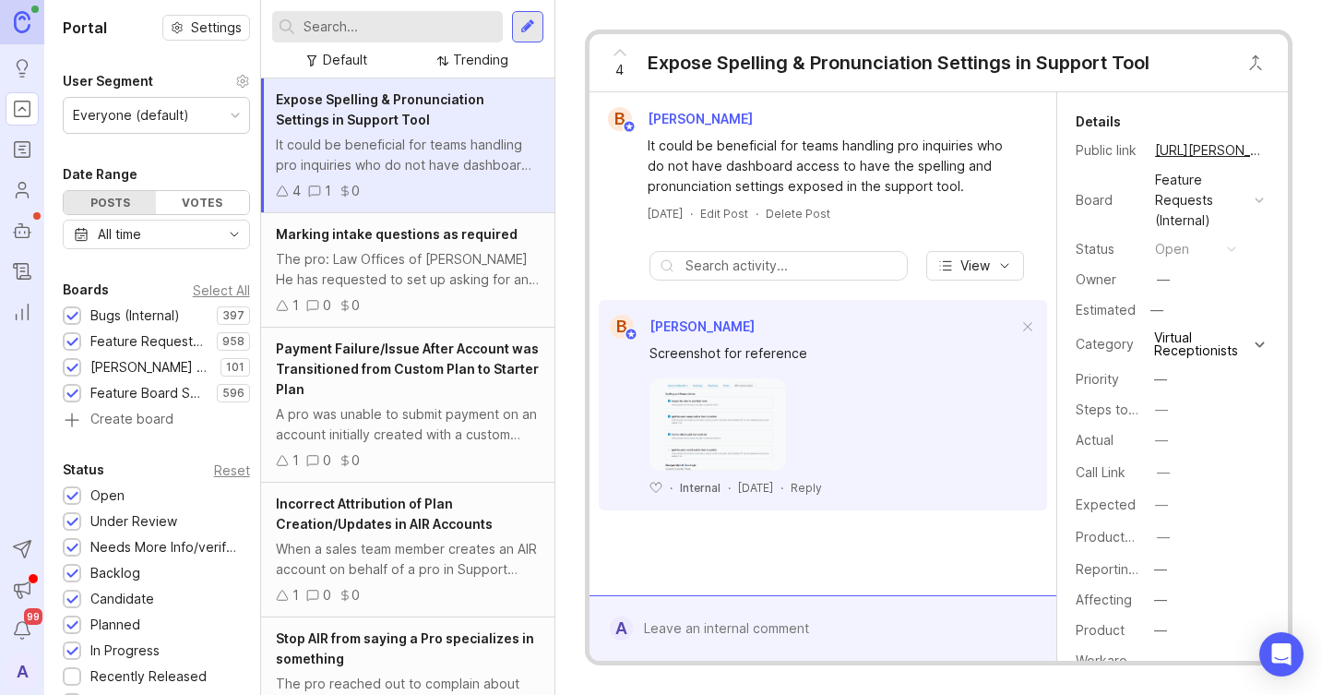
click at [346, 39] on div at bounding box center [387, 26] width 231 height 31
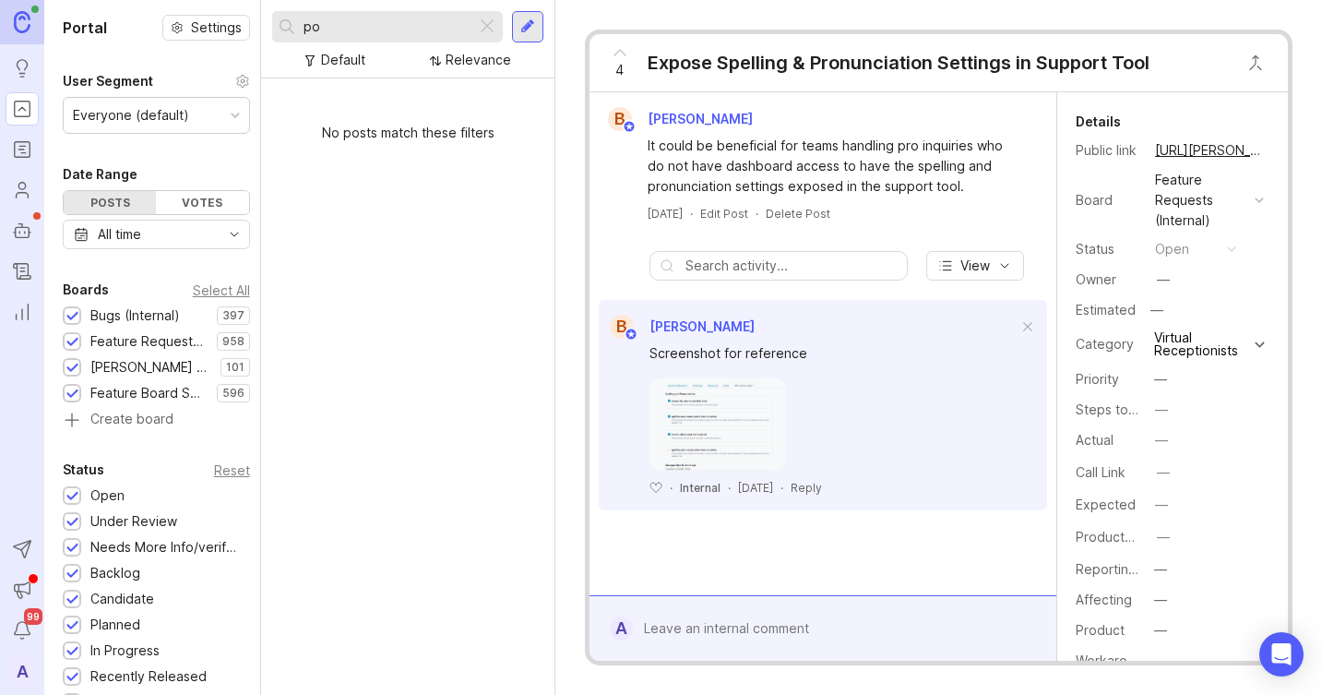
type input "p"
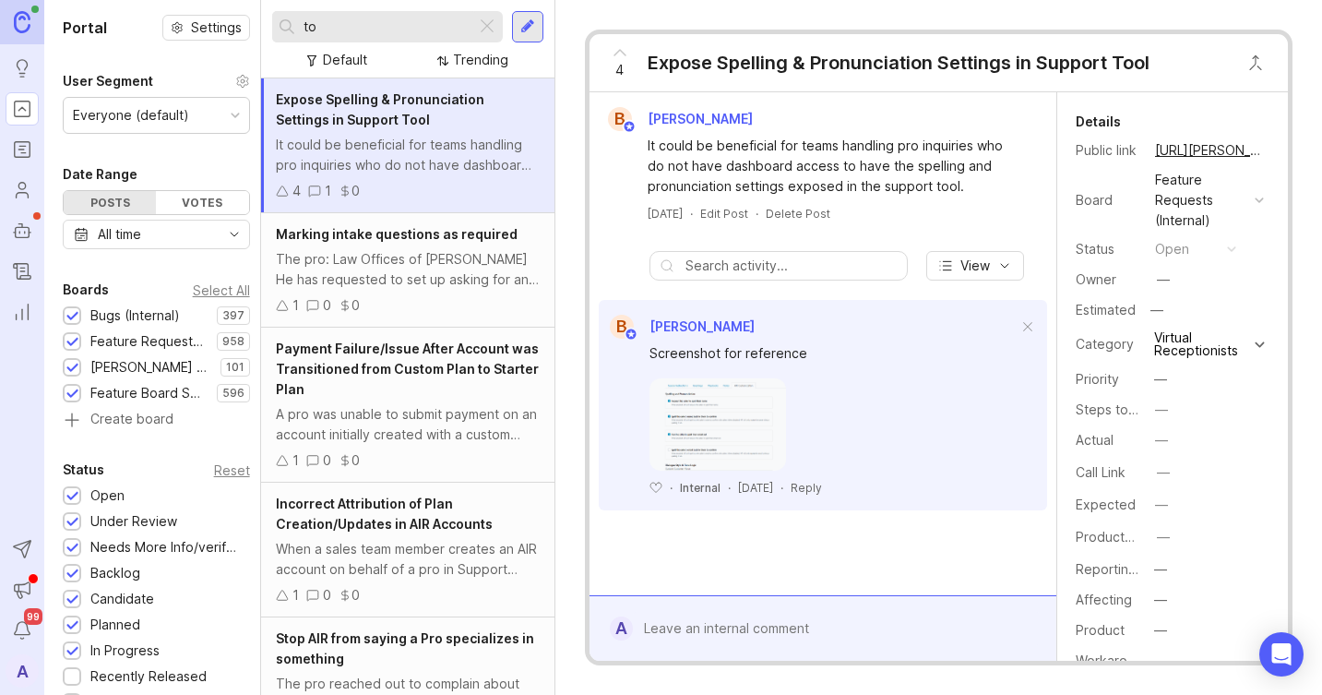
type input "t"
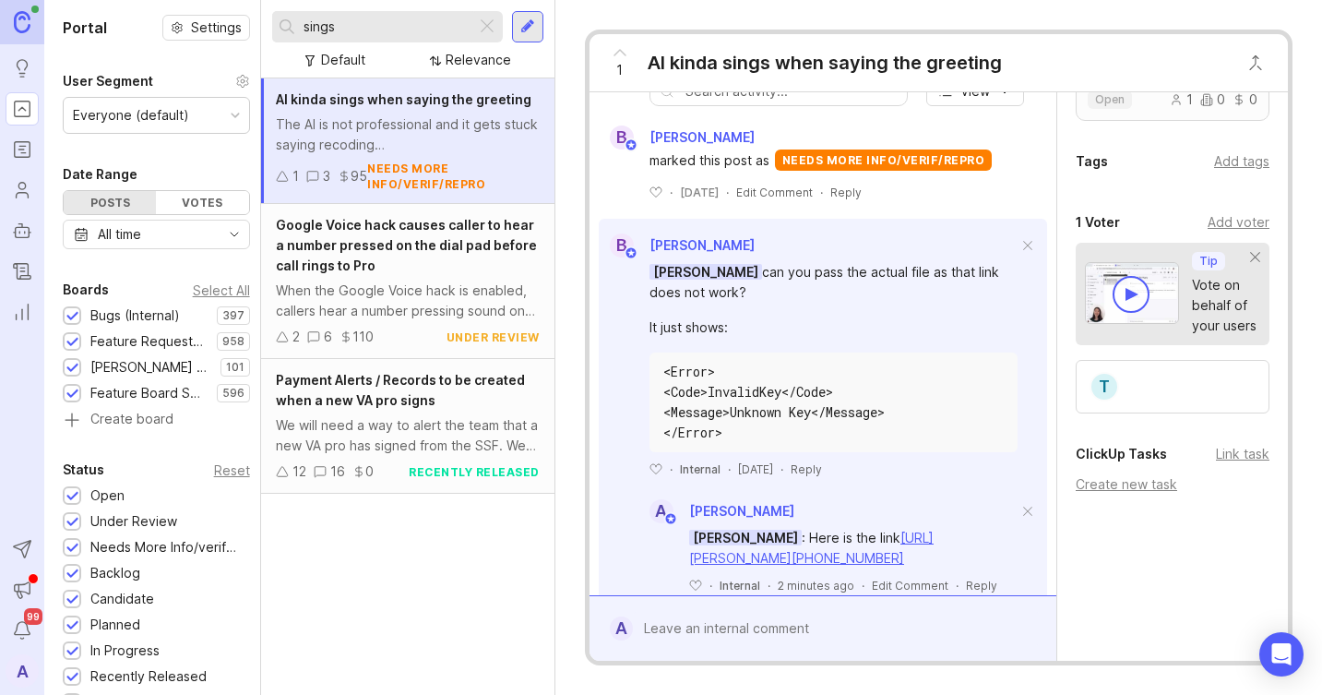
scroll to position [758, 0]
